Goal: Ask a question: Seek information or help from site administrators or community

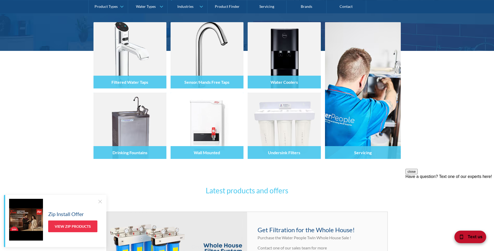
click at [483, 237] on div "Text us" at bounding box center [471, 236] width 32 height 13
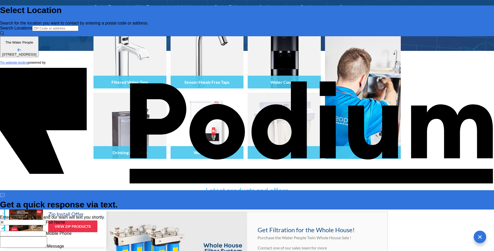
type input "Rocco Cotronea"
type Phone "+61 457 250 590"
click at [47, 242] on textarea "Message" at bounding box center [23, 247] width 47 height 11
type textarea "H"
type textarea "x"
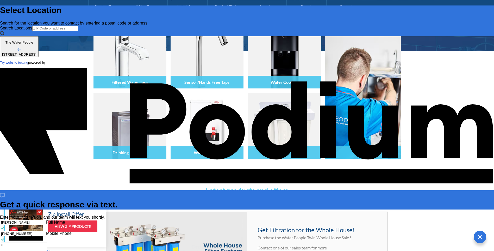
type textarea "Hi"
type textarea "x"
type textarea "Hi,"
type textarea "Hi, w"
type textarea "x"
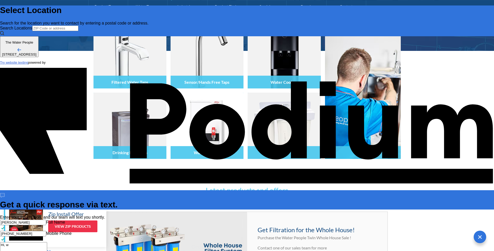
type textarea "x"
type textarea "Hi, wha"
type textarea "x"
type textarea "Hi, what"
type textarea "x"
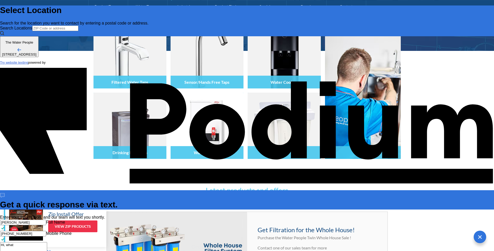
type textarea "Hi, what i"
type textarea "x"
type textarea "Hi, what is"
type textarea "x"
type textarea "Hi, what is"
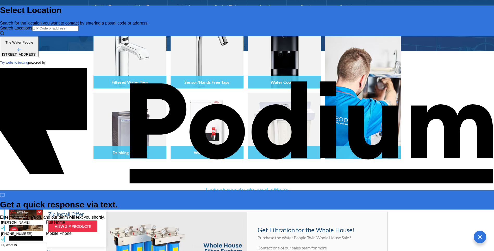
type textarea "x"
type textarea "Hi, what is the"
type textarea "x"
type textarea "Hi, what is the c"
type textarea "x"
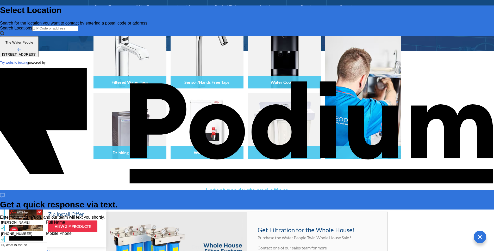
type textarea "Hi, what is the cos"
type textarea "x"
type textarea "Hi, what is the cost"
type textarea "x"
type textarea "Hi, what is the cost"
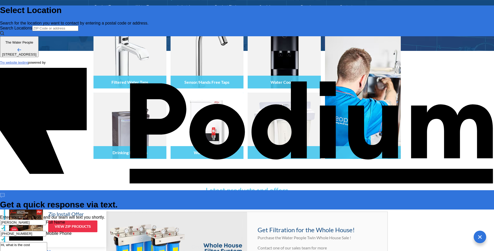
type textarea "x"
type textarea "Hi, what is the cost o"
type textarea "x"
type textarea "Hi, what is the cost of"
type textarea "x"
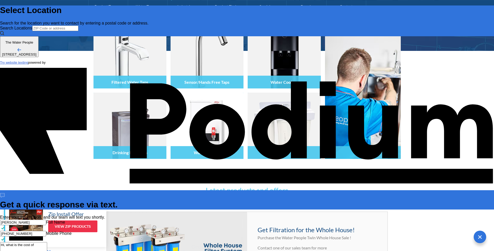
type textarea "Hi, what is the cost of b"
type textarea "x"
type textarea "Hi, what is the cost of bu"
type textarea "x"
type textarea "Hi, what is the cost of buy"
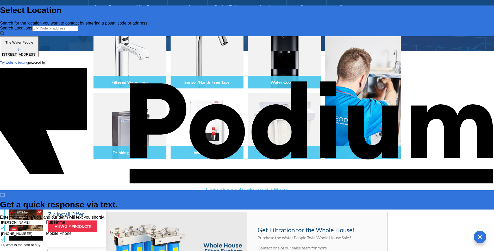
type textarea "x"
type textarea "Hi, what is the cost of buyi"
type textarea "x"
type textarea "Hi, what is the cost of buying"
type textarea "x"
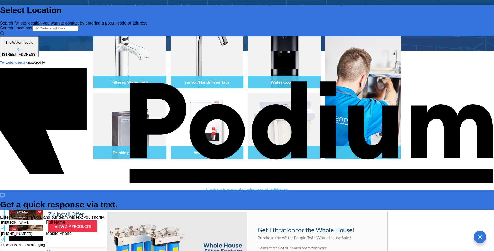
type textarea "Hi, what is the cost of buying a"
type textarea "x"
type textarea "Hi, what is the cost of buying a"
type textarea "x"
type textarea "Hi, what is the cost of buying a wa"
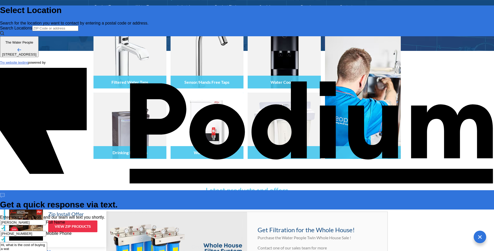
type textarea "x"
type textarea "Hi, what is the cost of buying a water"
type textarea "x"
type textarea "Hi, what is the cost of buying a water"
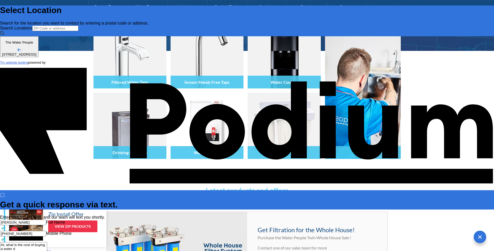
type textarea "x"
type textarea "Hi, what is the cost of buying a water dis"
type textarea "x"
type textarea "Hi, what is the cost of buying a water disp"
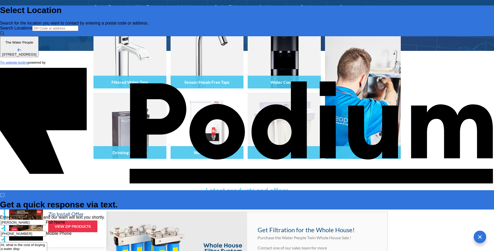
type textarea "x"
type textarea "Hi, what is the cost of buying a water dispe"
type textarea "x"
type textarea "Hi, what is the cost of buying a water dispens"
type textarea "x"
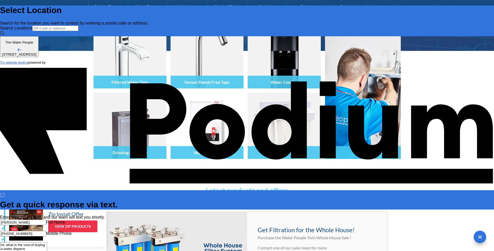
type textarea "Hi, what is the cost of buying a water dispense"
type textarea "x"
type textarea "Hi, what is the cost of buying a water dispenser"
type textarea "x"
type textarea "Hi, what is the cost of buying a water dispenser?"
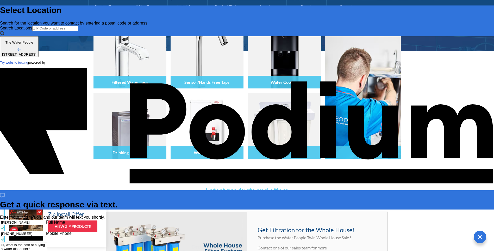
type textarea "x"
type textarea "Hi, what is the cost of buying a water dispenser?"
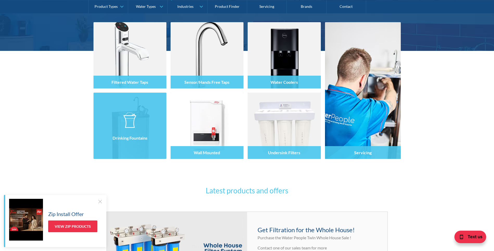
click at [146, 130] on div at bounding box center [130, 130] width 73 height 31
click at [138, 124] on div at bounding box center [130, 130] width 73 height 31
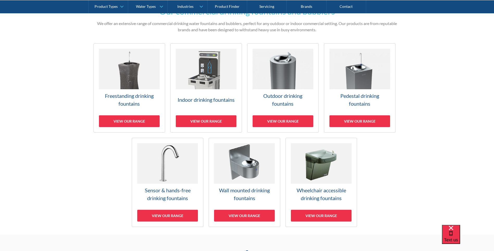
scroll to position [78, 0]
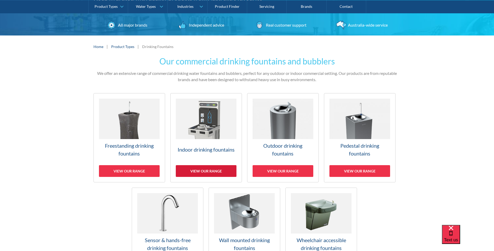
click at [218, 170] on div "View our range" at bounding box center [206, 171] width 61 height 12
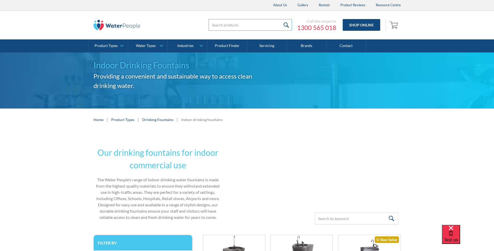
click at [252, 28] on input "search" at bounding box center [250, 25] width 83 height 12
type input "ett"
click at [281, 19] on input "submit" at bounding box center [286, 25] width 11 height 12
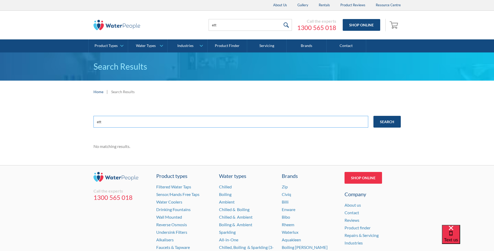
drag, startPoint x: 126, startPoint y: 120, endPoint x: 75, endPoint y: 120, distance: 51.1
click at [75, 120] on div "ett Search No matching results." at bounding box center [247, 134] width 494 height 62
type input "mwc"
click at [392, 121] on input "Search" at bounding box center [387, 122] width 27 height 12
